Goal: Task Accomplishment & Management: Complete application form

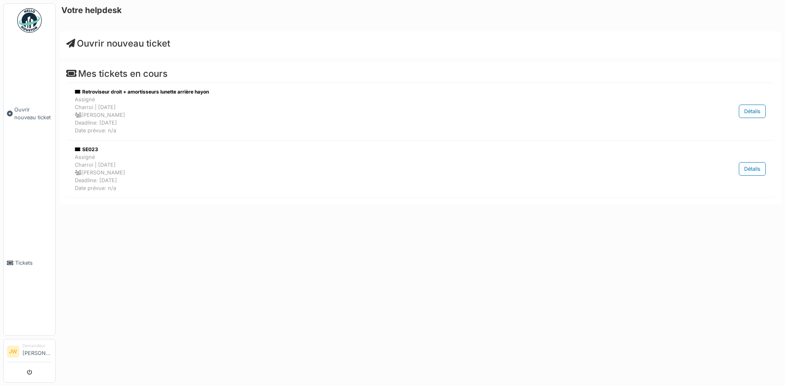
click at [129, 45] on span "Ouvrir nouveau ticket" at bounding box center [118, 43] width 104 height 11
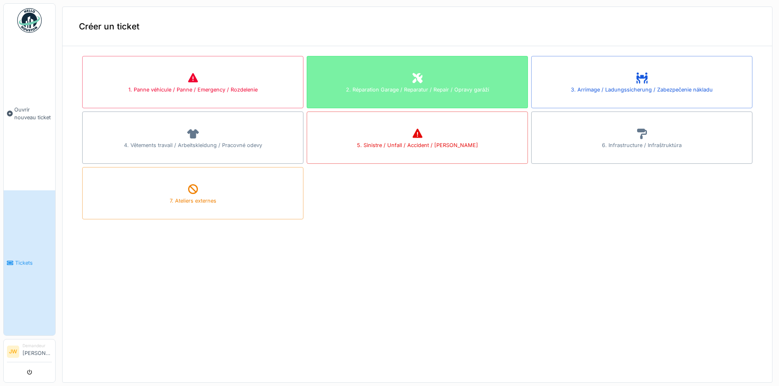
click at [386, 94] on div "2. Réparation Garage / Reparatur / Repair / Opravy garáží" at bounding box center [417, 82] width 221 height 52
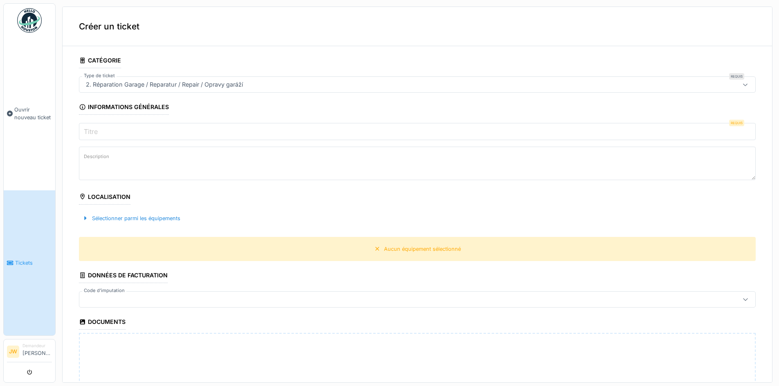
click at [221, 133] on input "Titre" at bounding box center [417, 131] width 676 height 17
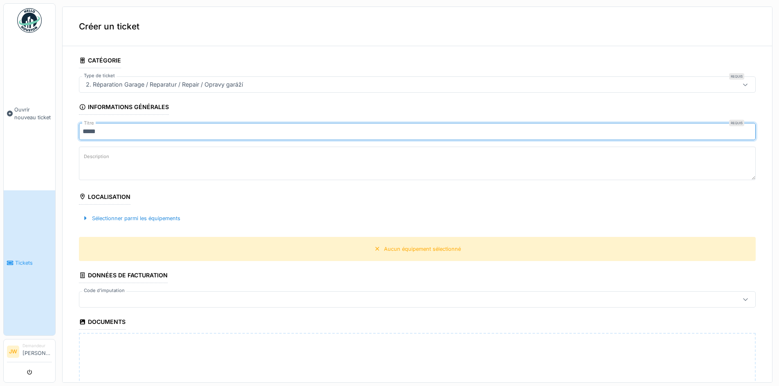
type input "*****"
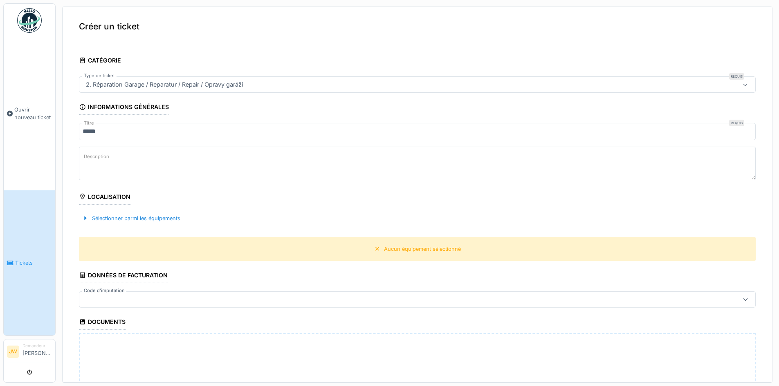
type textarea "*"
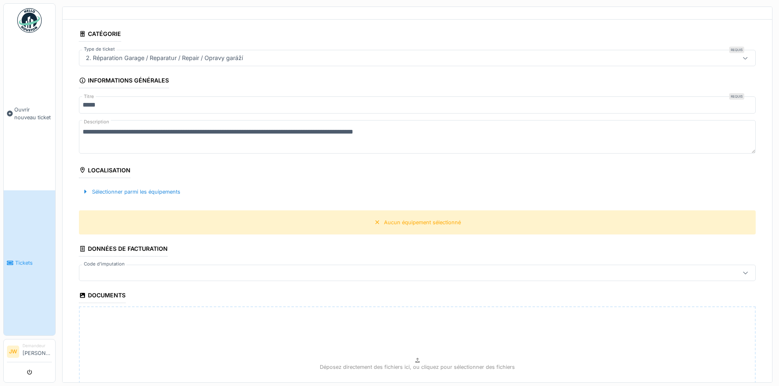
scroll to position [41, 0]
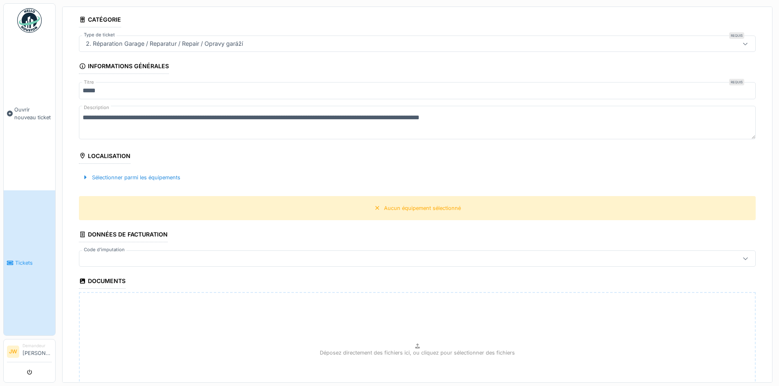
type textarea "**********"
click at [175, 253] on div at bounding box center [417, 259] width 676 height 16
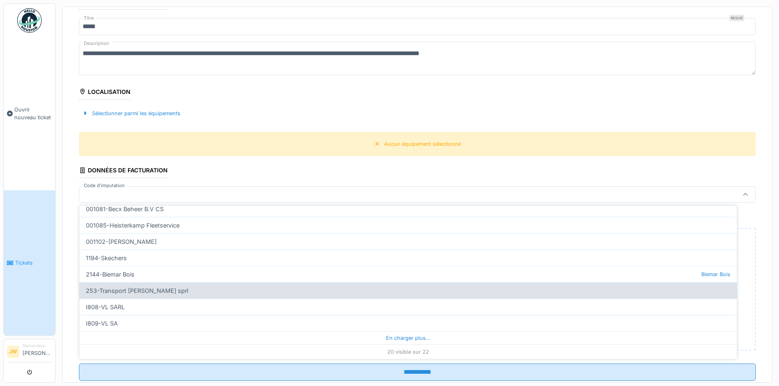
scroll to position [3, 0]
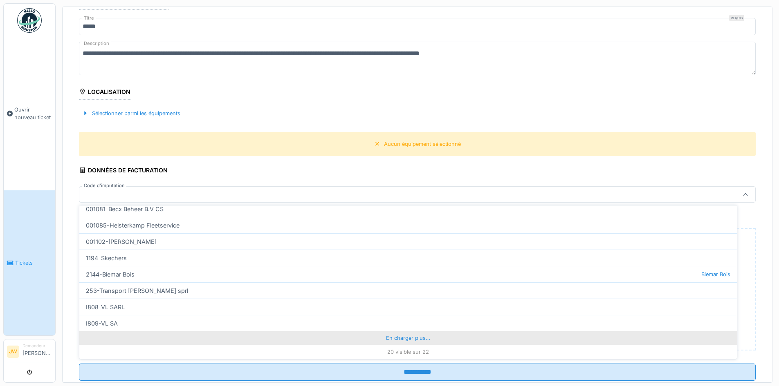
click at [394, 339] on div "En charger plus…" at bounding box center [407, 337] width 657 height 13
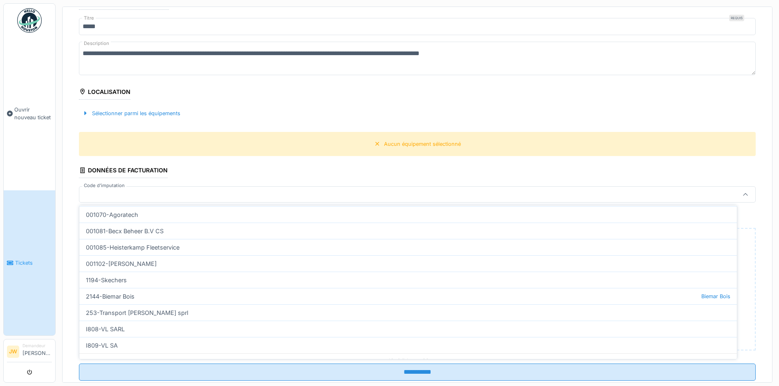
scroll to position [558, 0]
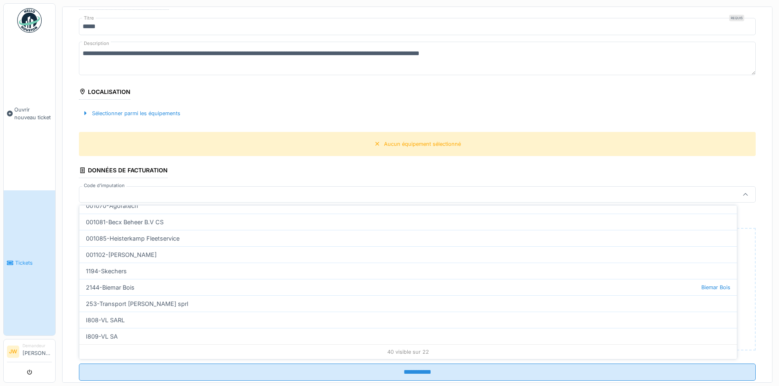
click at [133, 190] on div at bounding box center [380, 194] width 595 height 9
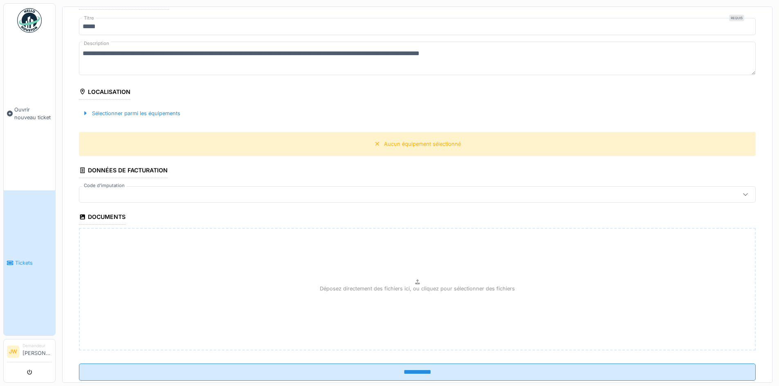
click at [133, 190] on div at bounding box center [380, 194] width 595 height 9
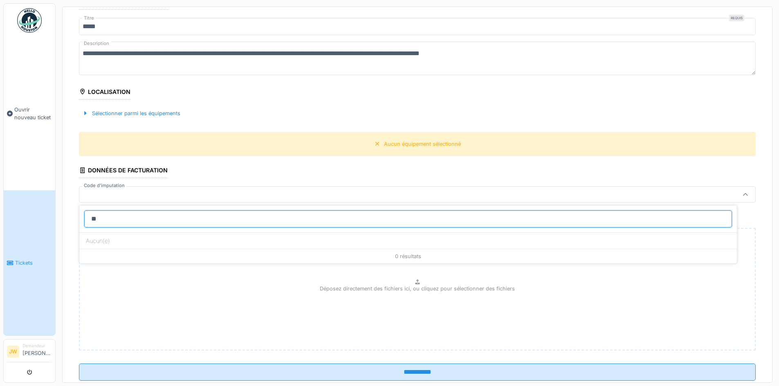
type input "*"
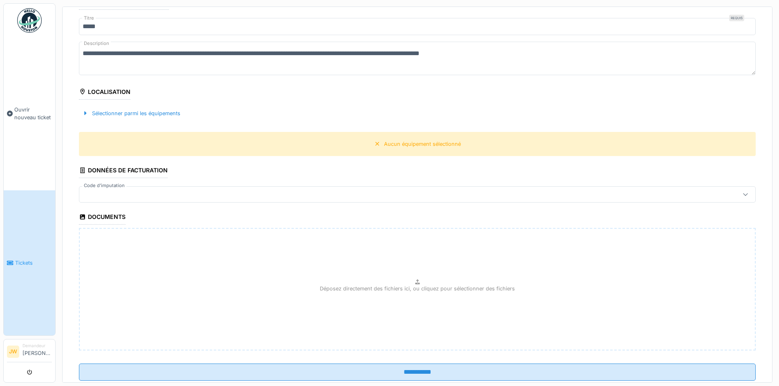
click at [138, 184] on fieldset "**********" at bounding box center [417, 168] width 676 height 440
click at [139, 192] on div at bounding box center [380, 194] width 595 height 9
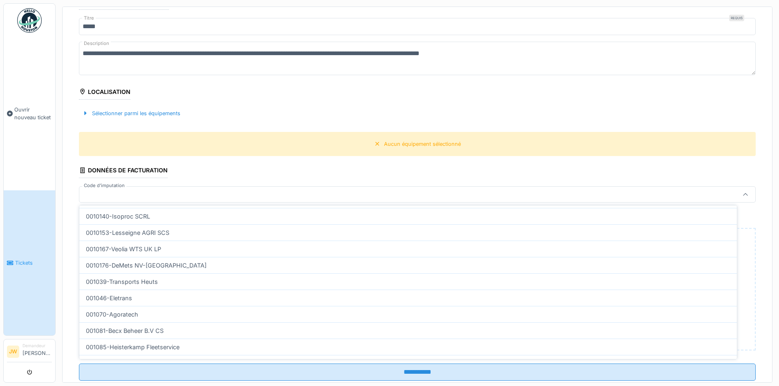
scroll to position [0, 0]
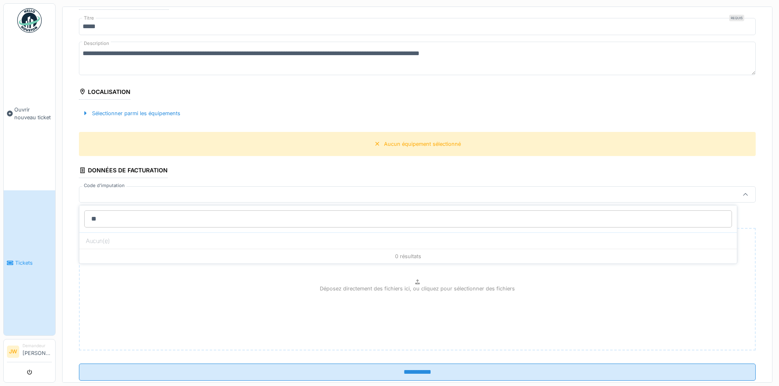
type input "*"
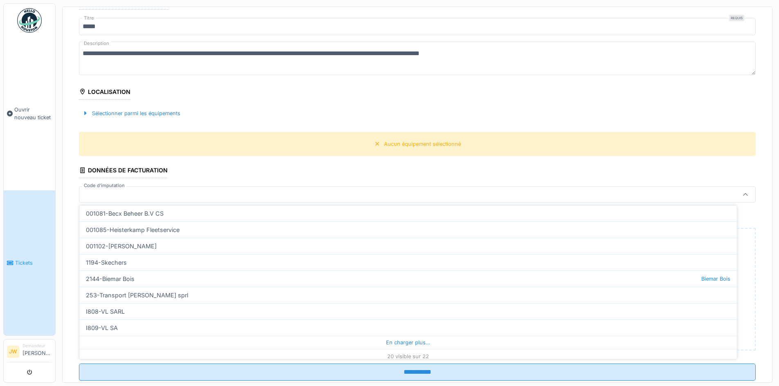
scroll to position [244, 0]
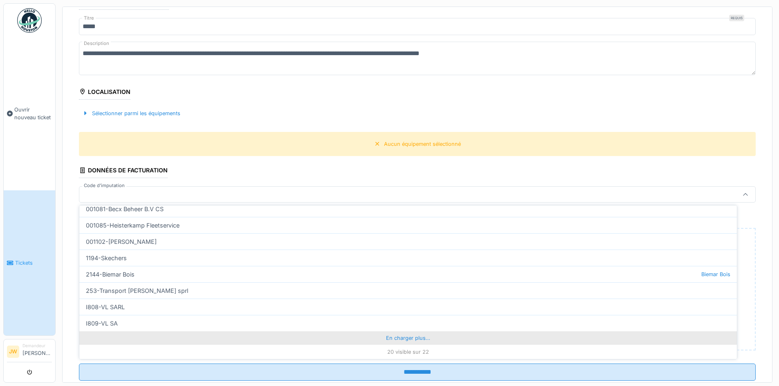
click at [408, 338] on div "En charger plus…" at bounding box center [407, 337] width 657 height 13
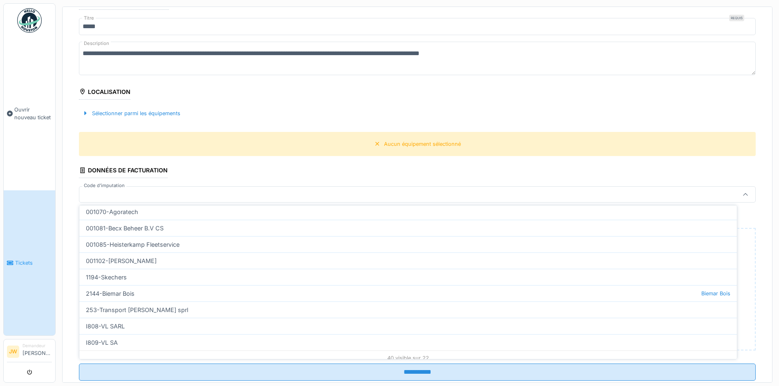
scroll to position [558, 0]
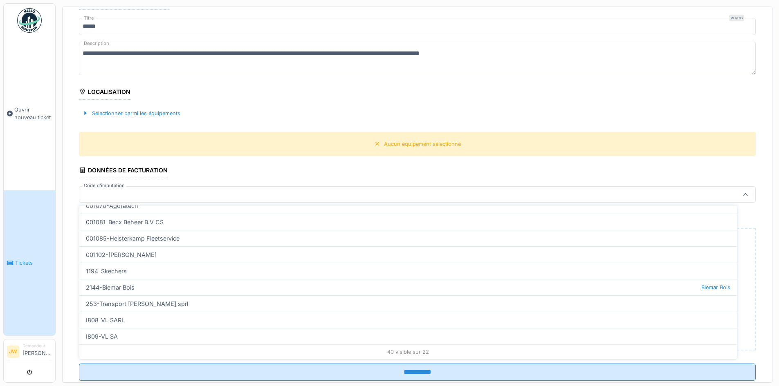
click at [405, 352] on div "40 visible sur 22" at bounding box center [407, 352] width 657 height 15
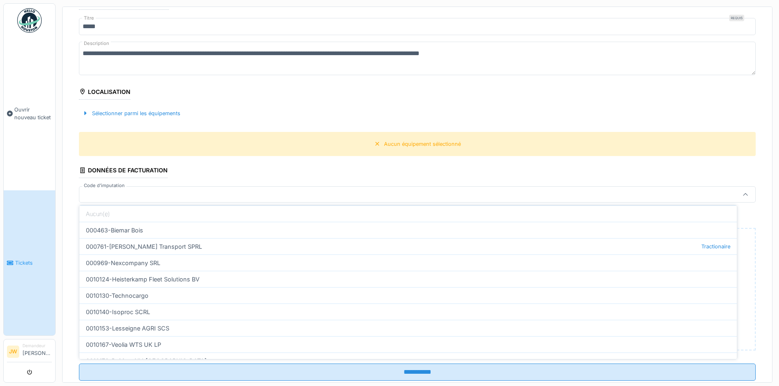
scroll to position [0, 0]
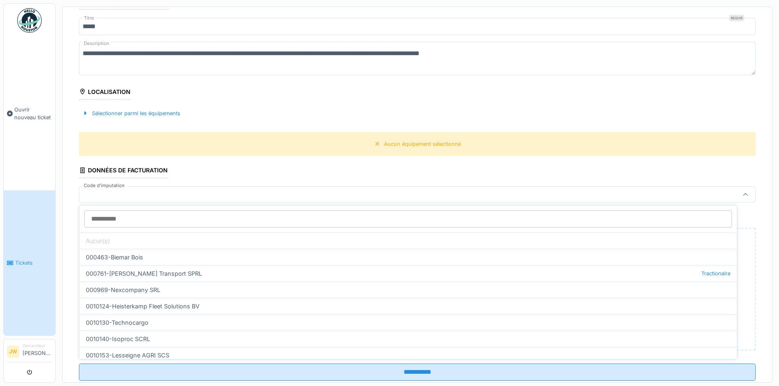
click at [284, 101] on div "Sélectionner parmi les équipements" at bounding box center [417, 113] width 676 height 24
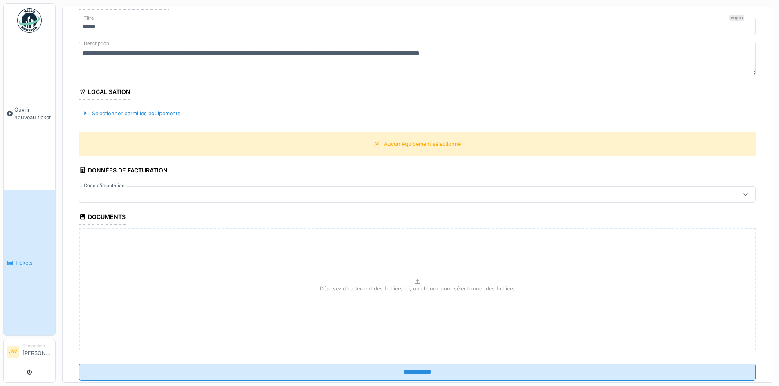
click at [156, 190] on div at bounding box center [380, 194] width 595 height 9
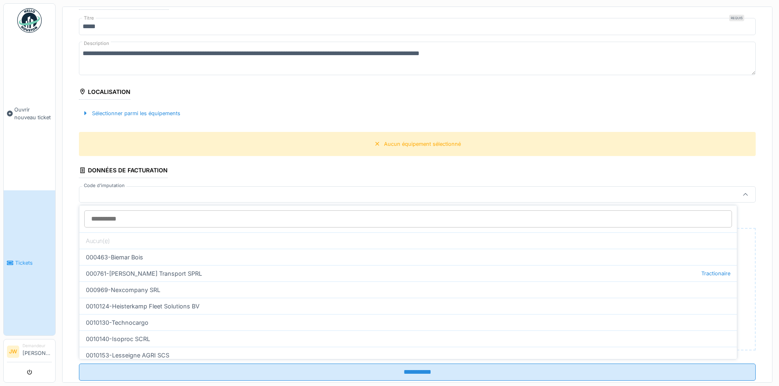
click at [156, 190] on div at bounding box center [380, 194] width 595 height 9
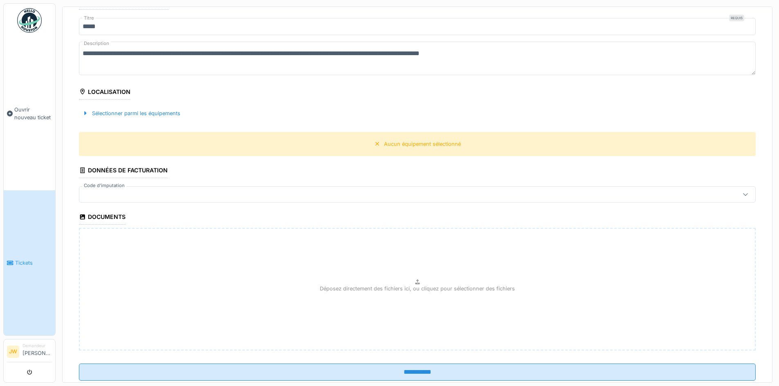
click at [170, 194] on div at bounding box center [380, 194] width 595 height 9
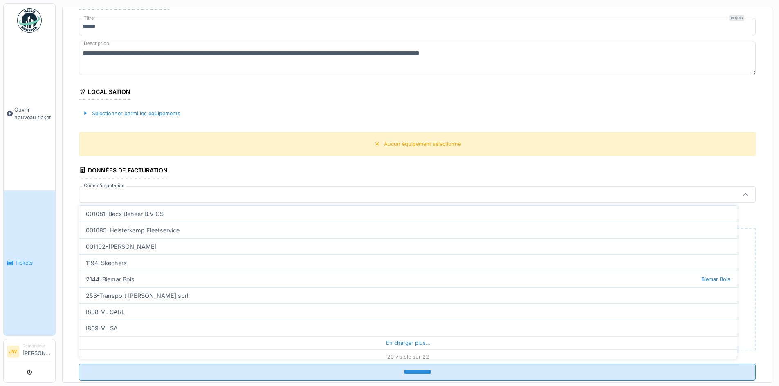
scroll to position [244, 0]
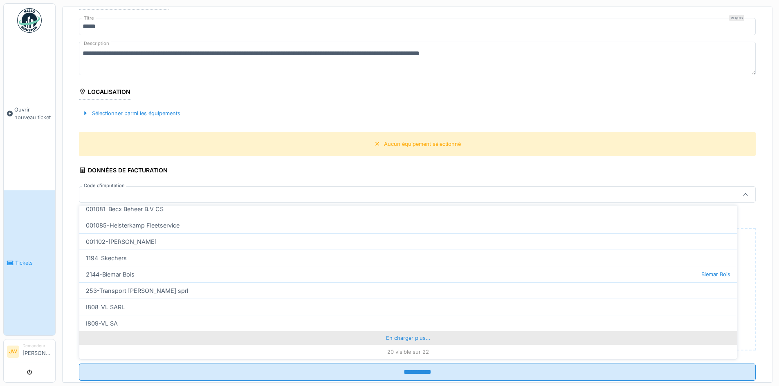
click at [385, 334] on div "En charger plus…" at bounding box center [407, 337] width 657 height 13
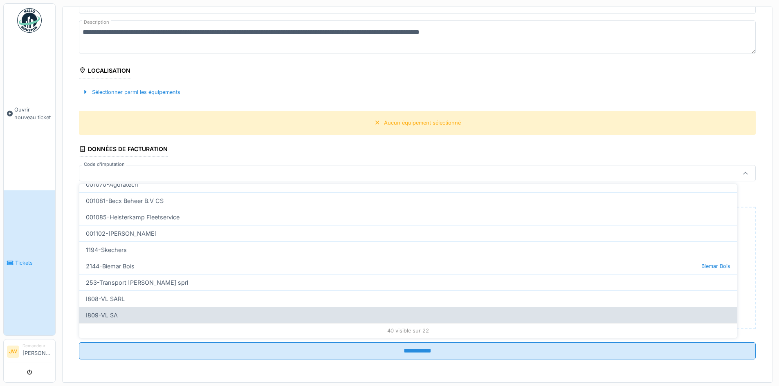
scroll to position [558, 0]
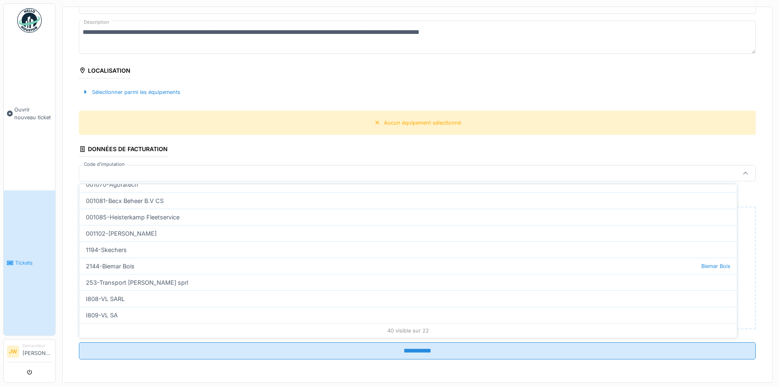
click at [391, 329] on div "40 visible sur 22" at bounding box center [407, 330] width 657 height 15
click at [391, 328] on div "40 visible sur 22" at bounding box center [407, 330] width 657 height 15
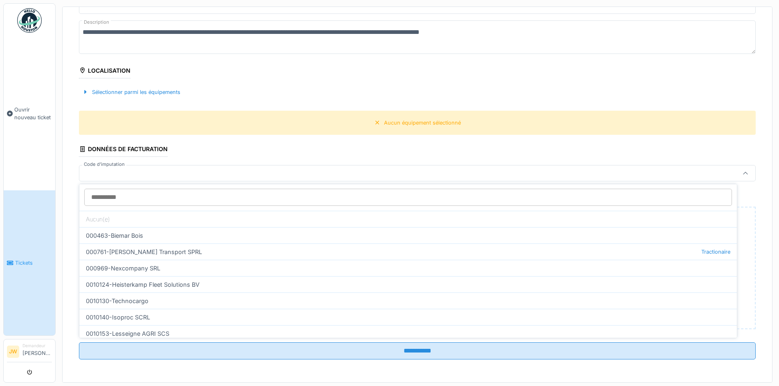
scroll to position [0, 0]
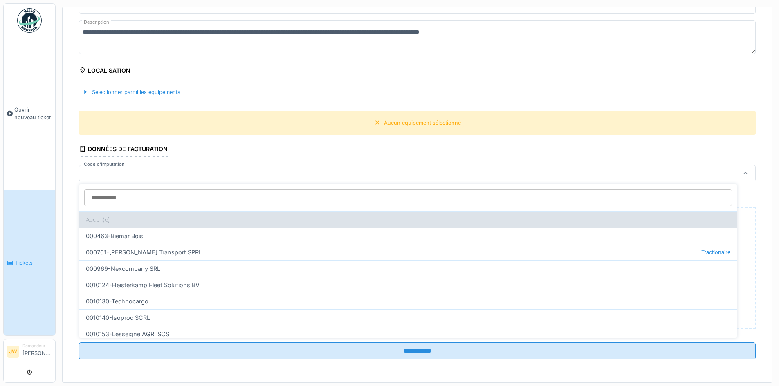
click at [441, 215] on div "Aucun(e)" at bounding box center [407, 219] width 657 height 16
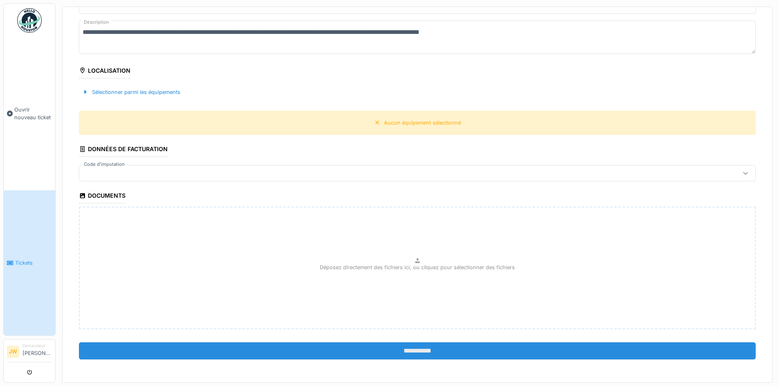
click at [386, 356] on input "**********" at bounding box center [417, 350] width 676 height 17
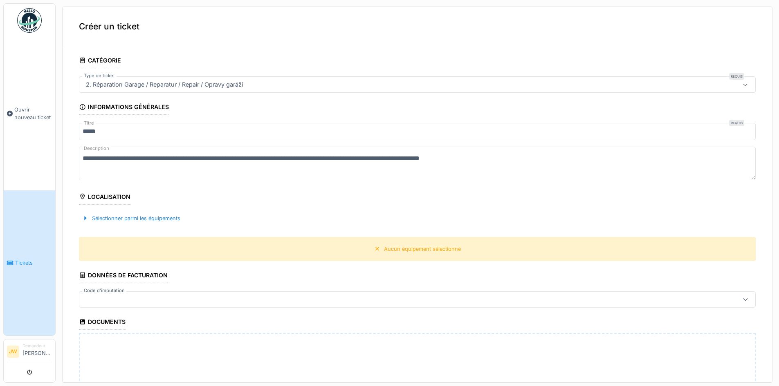
click at [287, 80] on div "2. Réparation Garage / Reparatur / Repair / Opravy garáží" at bounding box center [380, 84] width 595 height 9
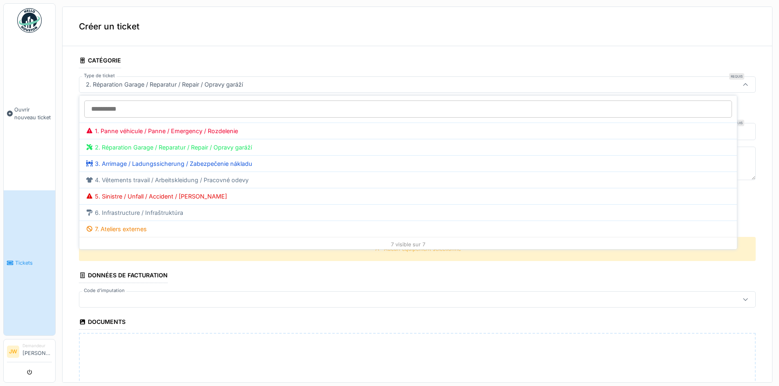
click at [287, 79] on div "2. Réparation Garage / Reparatur / Repair / Opravy garáží" at bounding box center [417, 84] width 676 height 16
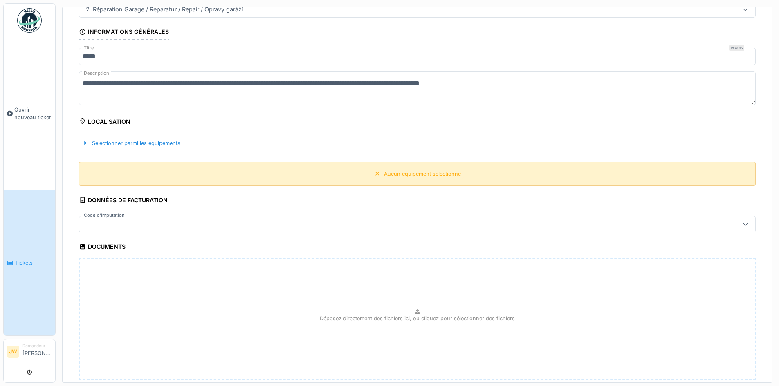
scroll to position [126, 0]
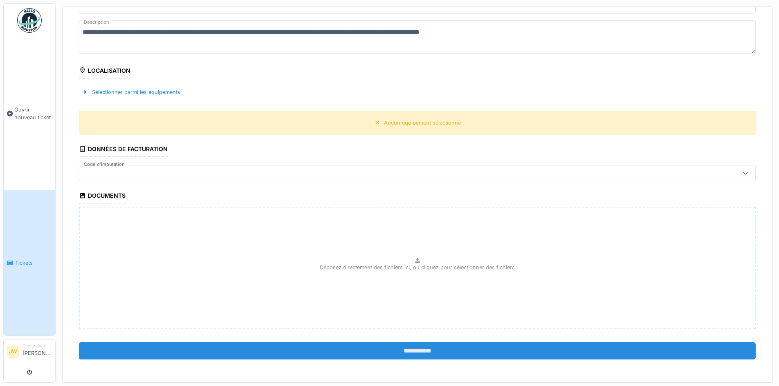
click at [385, 353] on input "**********" at bounding box center [417, 350] width 676 height 17
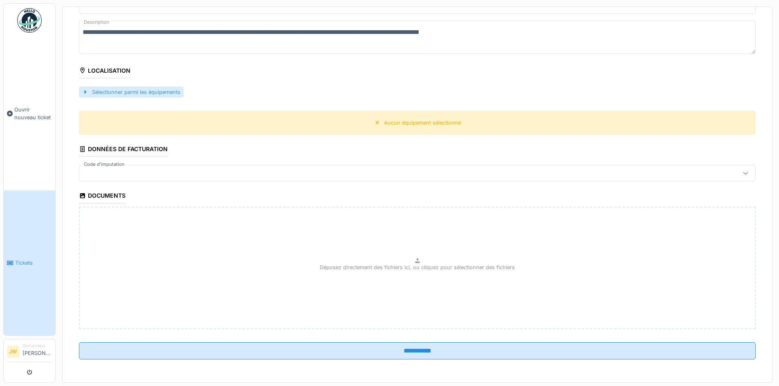
click at [114, 88] on div "Sélectionner parmi les équipements" at bounding box center [131, 92] width 105 height 11
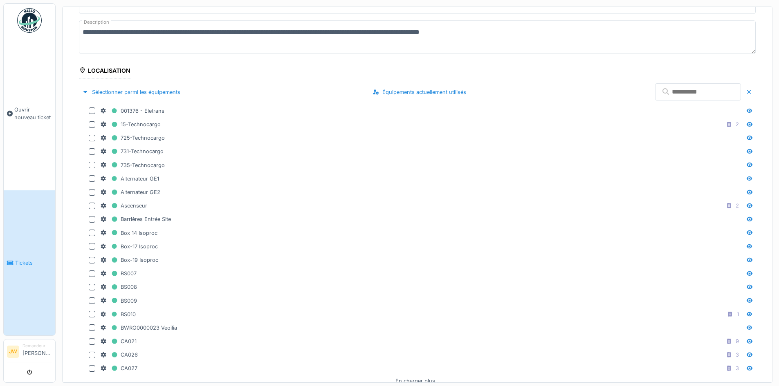
click at [655, 94] on input "text" at bounding box center [698, 91] width 86 height 17
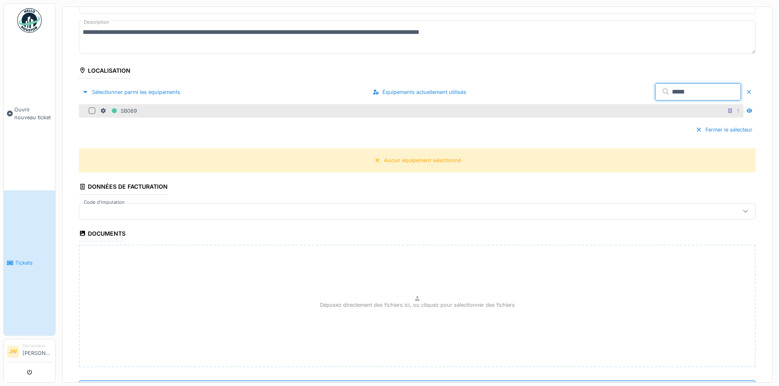
type input "*****"
click at [96, 108] on div at bounding box center [94, 110] width 10 height 7
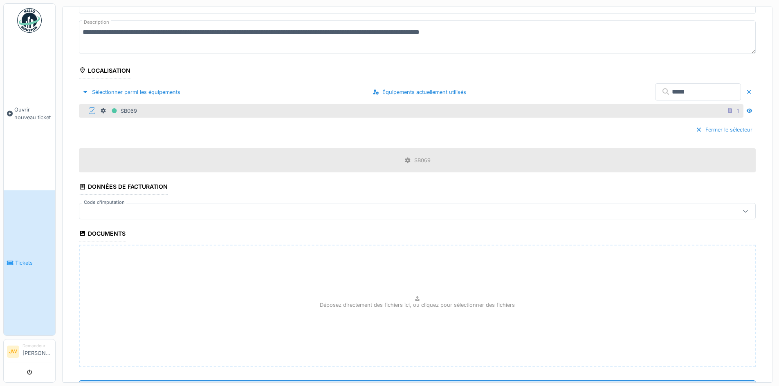
click at [242, 215] on div at bounding box center [380, 211] width 595 height 9
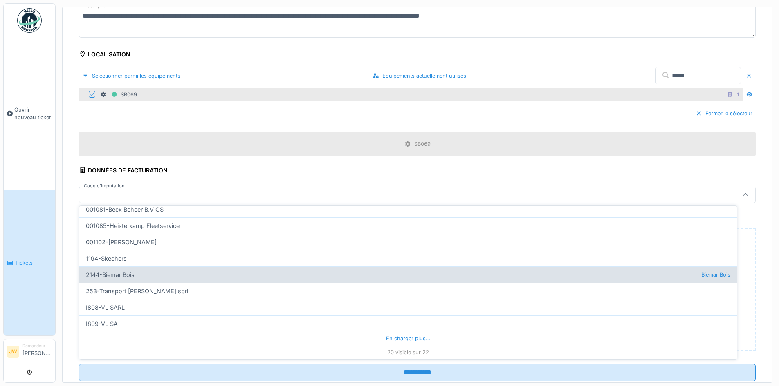
scroll to position [3, 0]
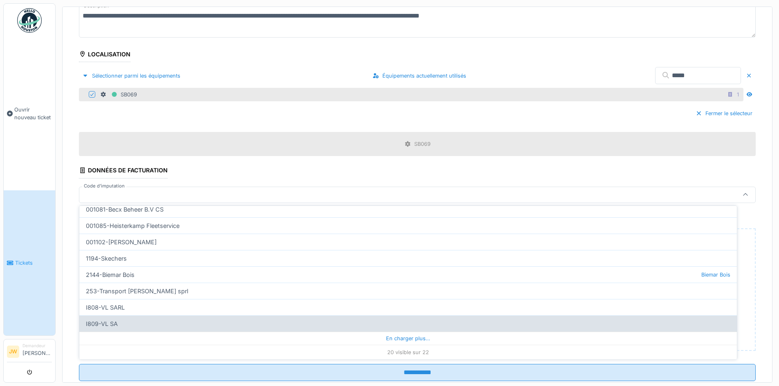
click at [400, 337] on div "En charger plus…" at bounding box center [407, 338] width 657 height 13
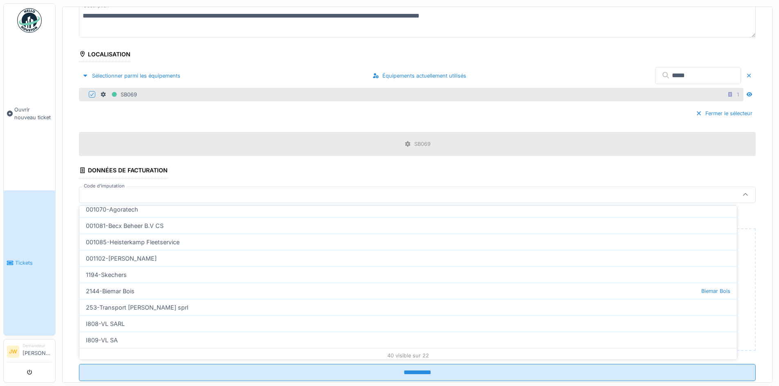
scroll to position [558, 0]
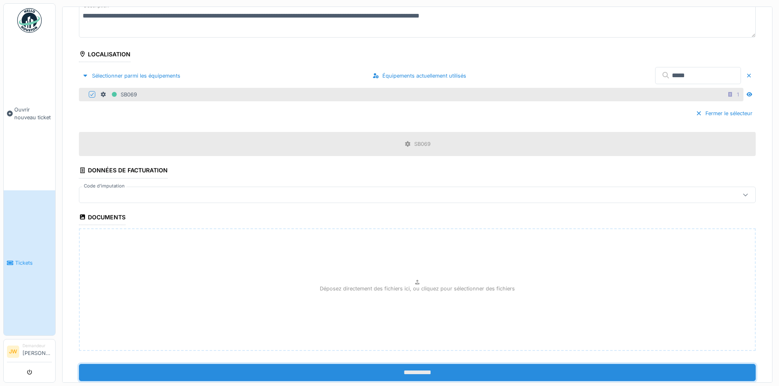
click at [403, 373] on input "**********" at bounding box center [417, 372] width 676 height 17
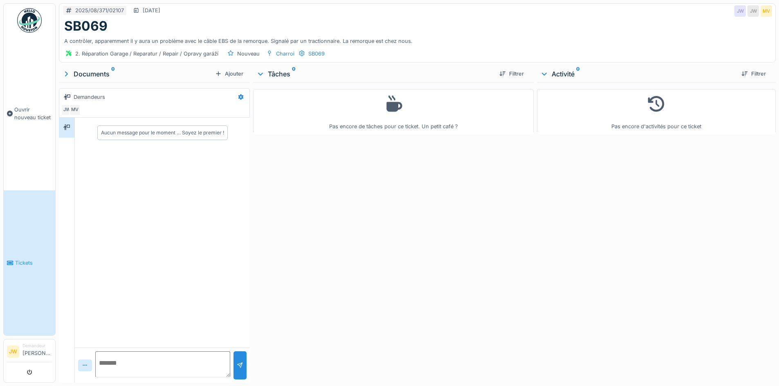
click at [34, 259] on span "Tickets" at bounding box center [33, 263] width 37 height 8
